Goal: Transaction & Acquisition: Purchase product/service

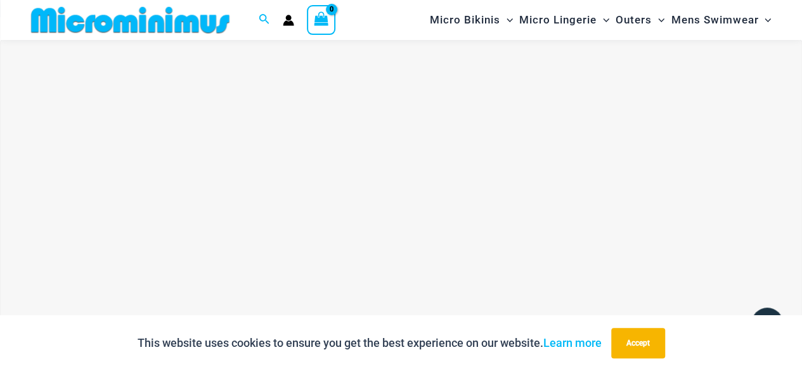
scroll to position [47, 0]
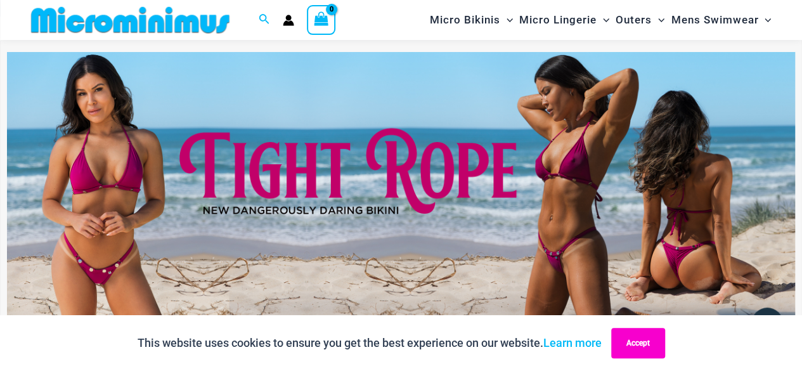
click at [640, 348] on button "Accept" at bounding box center [638, 343] width 54 height 30
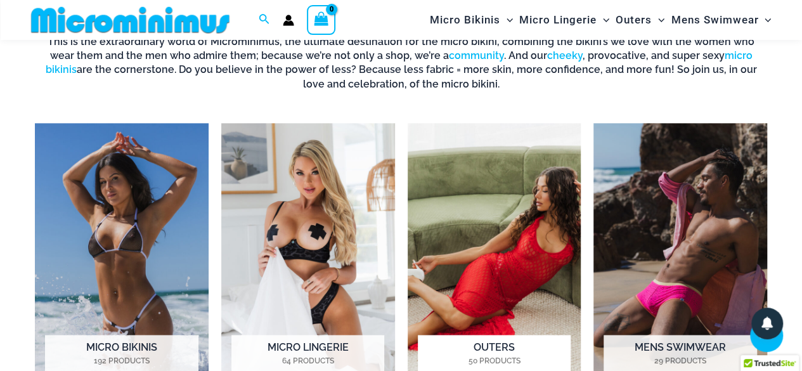
scroll to position [816, 0]
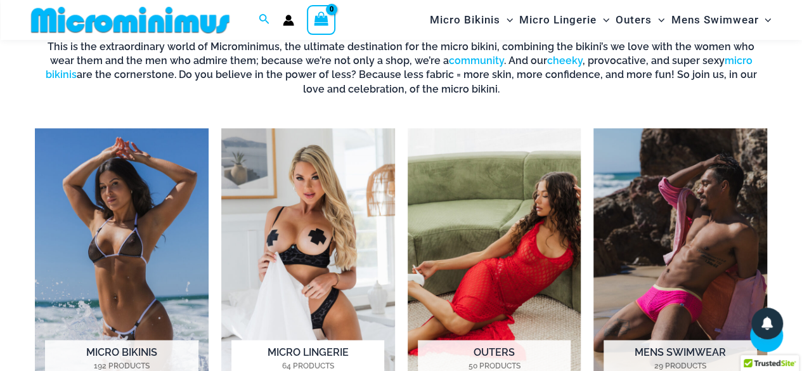
click at [330, 259] on img "Visit product category Micro Lingerie" at bounding box center [308, 262] width 174 height 269
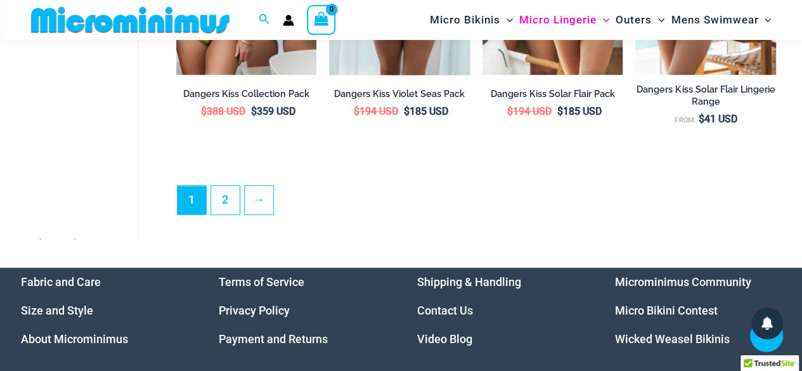
scroll to position [2761, 0]
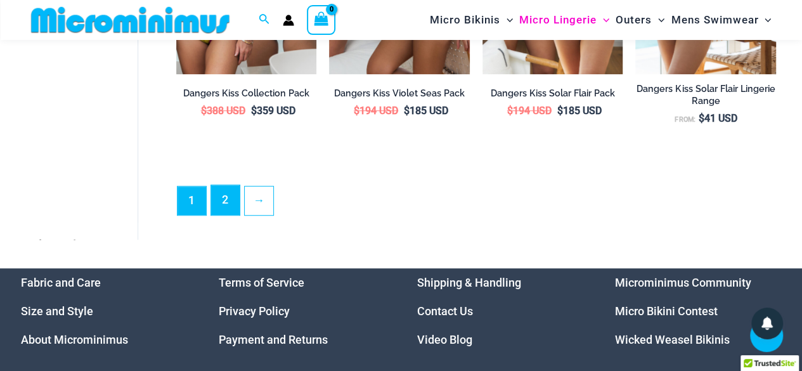
click at [221, 215] on link "2" at bounding box center [225, 200] width 29 height 30
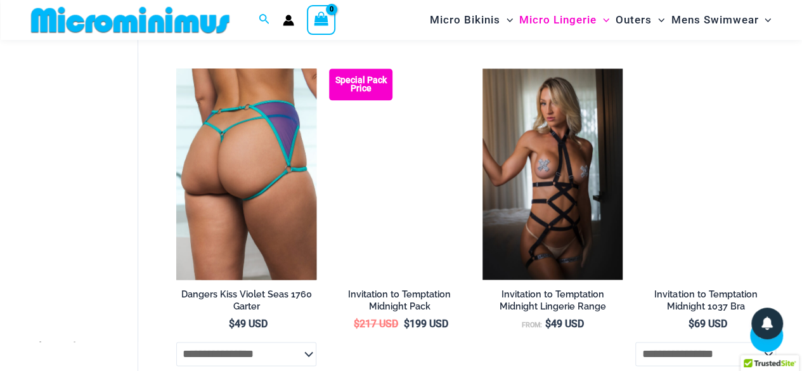
scroll to position [752, 0]
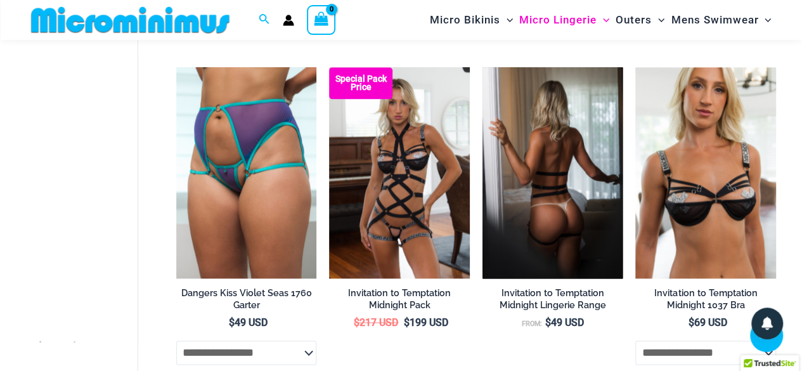
click at [529, 206] on img at bounding box center [552, 172] width 141 height 210
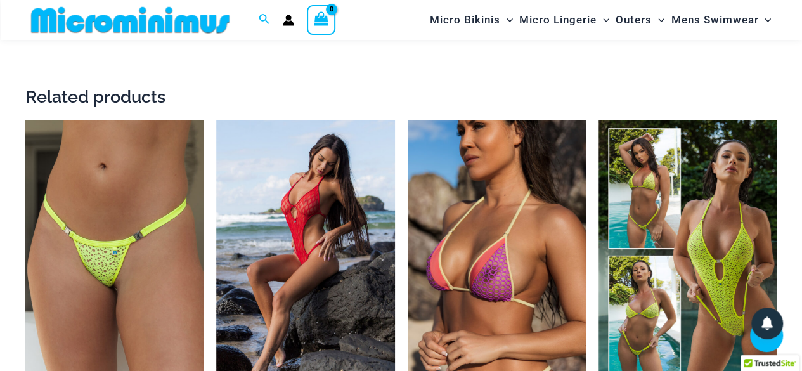
scroll to position [2366, 0]
